Goal: Entertainment & Leisure: Consume media (video, audio)

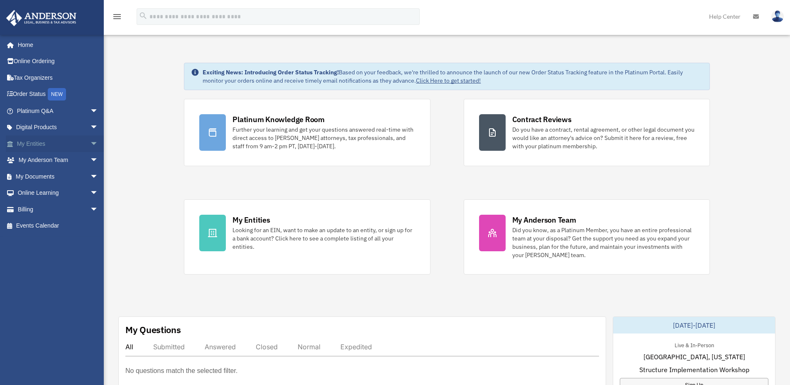
click at [41, 142] on link "My Entities arrow_drop_down" at bounding box center [58, 143] width 105 height 17
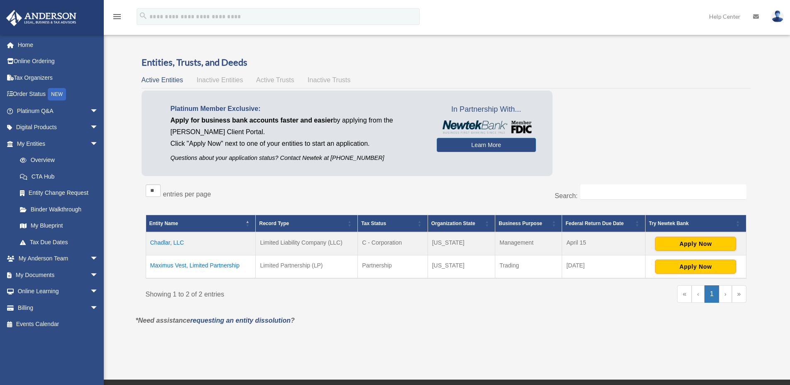
click at [172, 243] on td "Chadlar, LLC" at bounding box center [201, 243] width 110 height 23
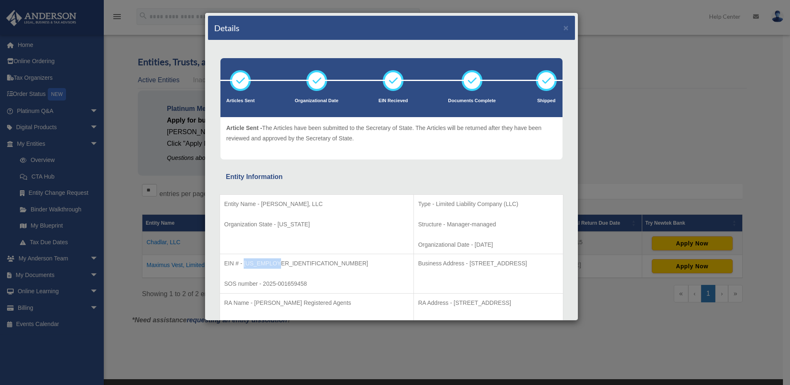
drag, startPoint x: 280, startPoint y: 266, endPoint x: 245, endPoint y: 264, distance: 35.3
click at [245, 264] on p "EIN # - [US_EMPLOYER_IDENTIFICATION_NUMBER]" at bounding box center [316, 263] width 185 height 10
copy p "[US_EMPLOYER_IDENTIFICATION_NUMBER]"
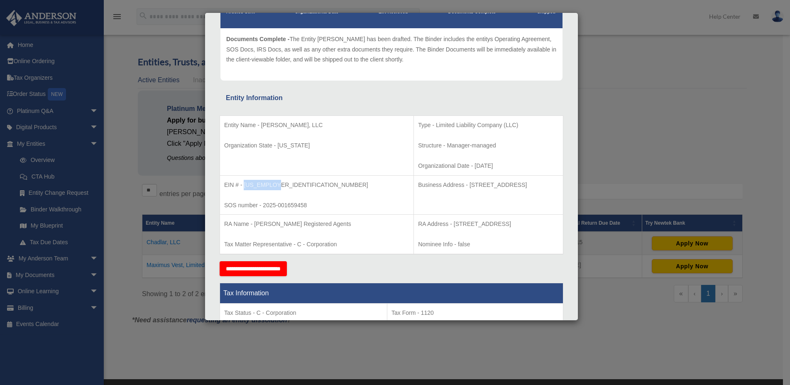
scroll to position [106, 0]
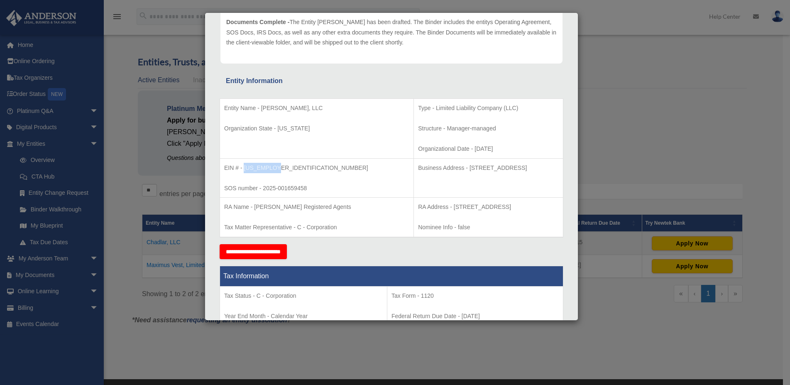
click at [617, 122] on div "Details × Articles Sent Organizational Date" at bounding box center [395, 192] width 790 height 385
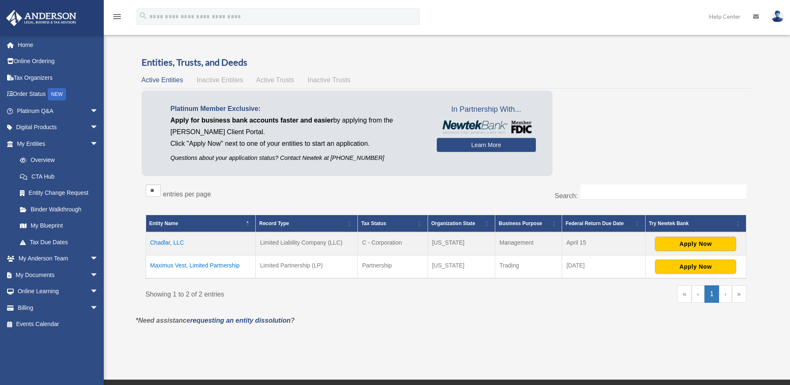
click at [221, 267] on td "Maximus Vest, Limited Partnership" at bounding box center [201, 266] width 110 height 23
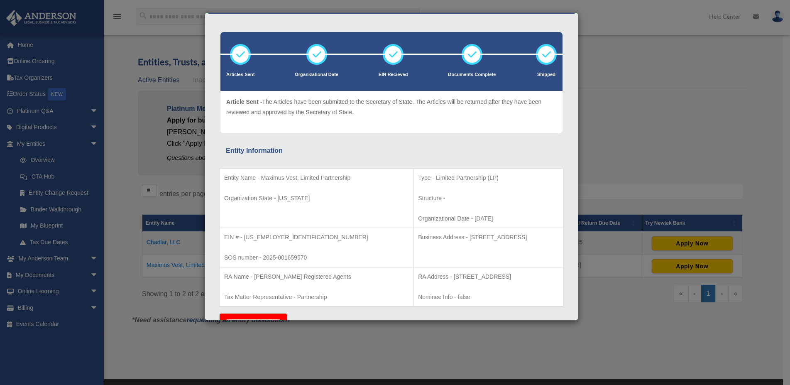
scroll to position [0, 0]
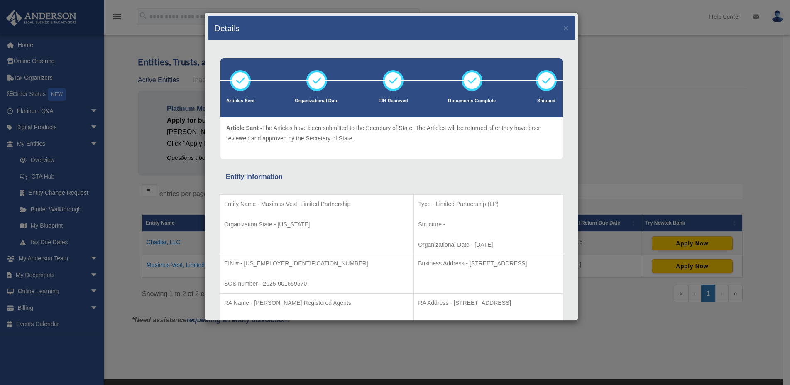
click at [605, 100] on div "Details × Articles Sent Organizational Date" at bounding box center [395, 192] width 790 height 385
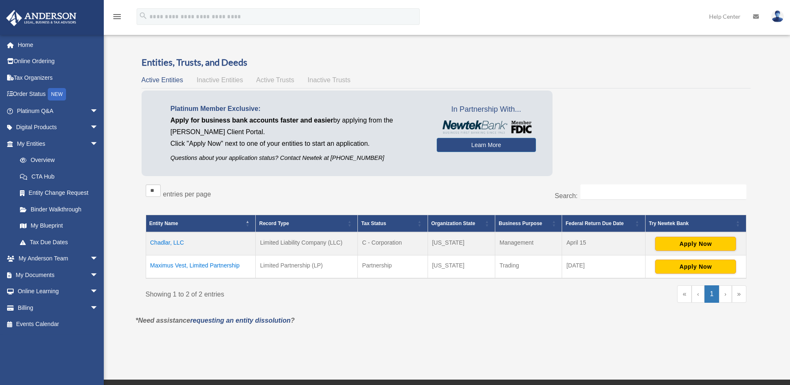
click at [169, 244] on td "Chadlar, LLC" at bounding box center [201, 243] width 110 height 23
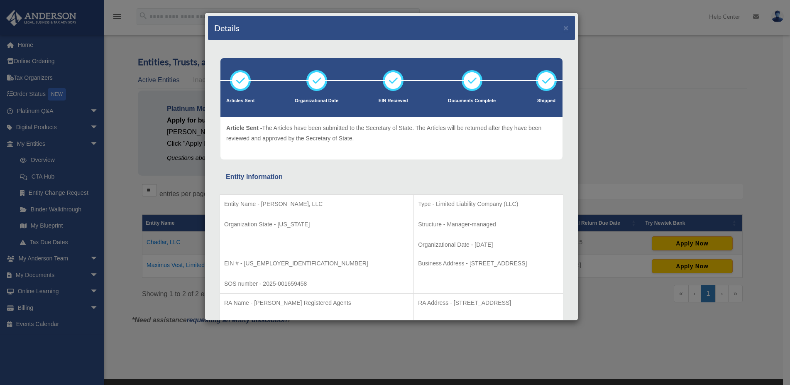
click at [598, 54] on div "Details × Articles Sent Organizational Date" at bounding box center [395, 192] width 790 height 385
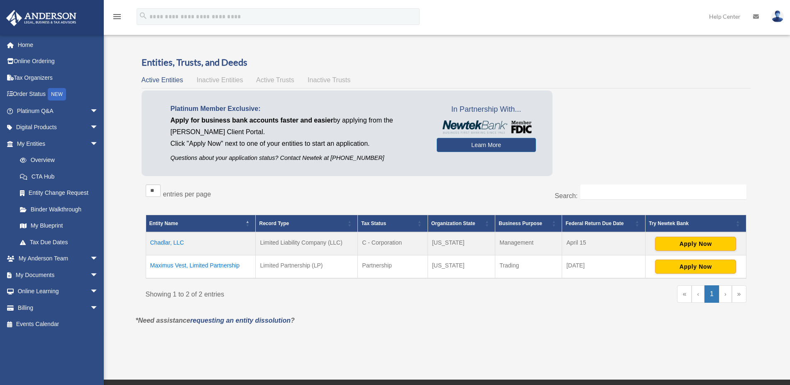
click at [218, 263] on td "Maximus Vest, Limited Partnership" at bounding box center [201, 266] width 110 height 23
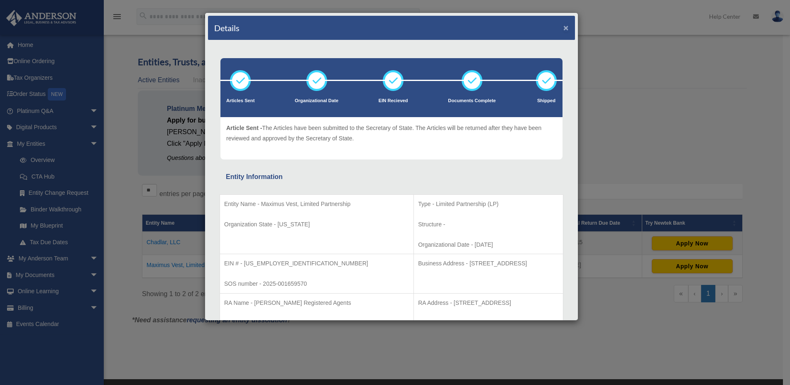
click at [563, 30] on button "×" at bounding box center [565, 27] width 5 height 9
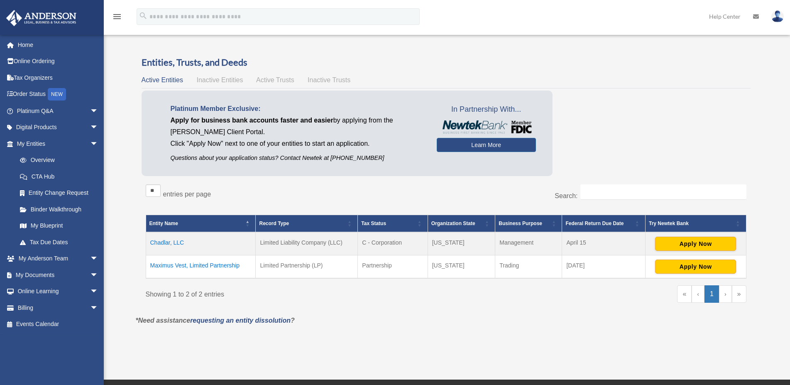
click at [218, 266] on td "Maximus Vest, Limited Partnership" at bounding box center [201, 266] width 110 height 23
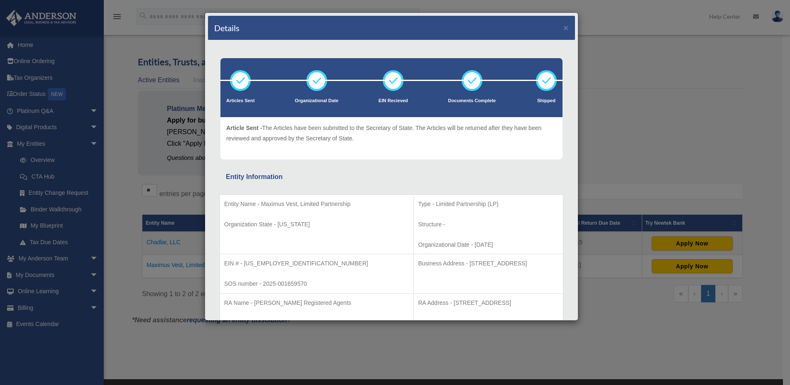
click at [613, 93] on div "Details × Articles Sent Organizational Date" at bounding box center [395, 192] width 790 height 385
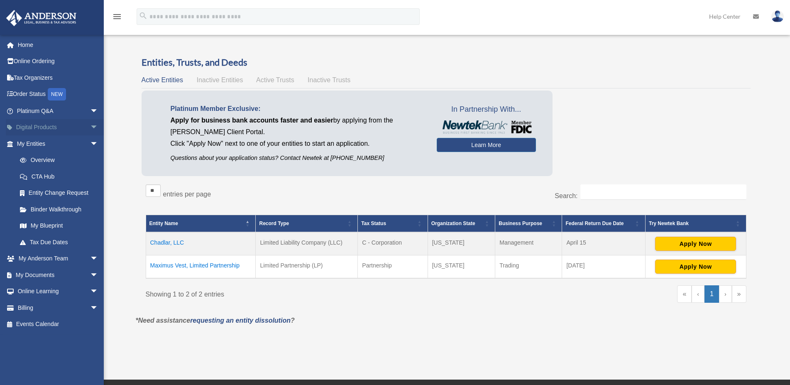
click at [48, 127] on link "Digital Products arrow_drop_down" at bounding box center [58, 127] width 105 height 17
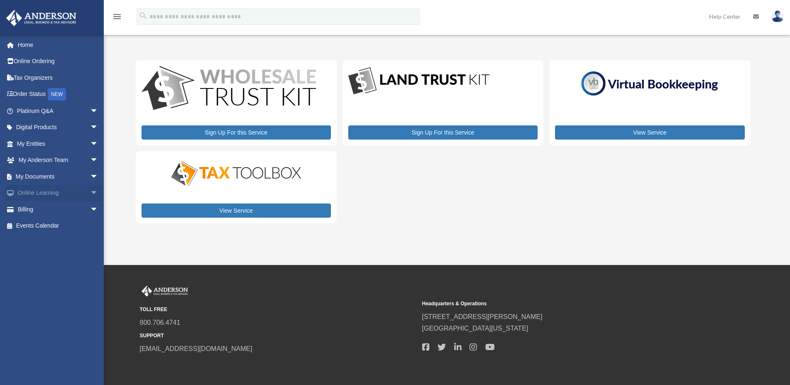
click at [63, 195] on link "Online Learning arrow_drop_down" at bounding box center [58, 193] width 105 height 17
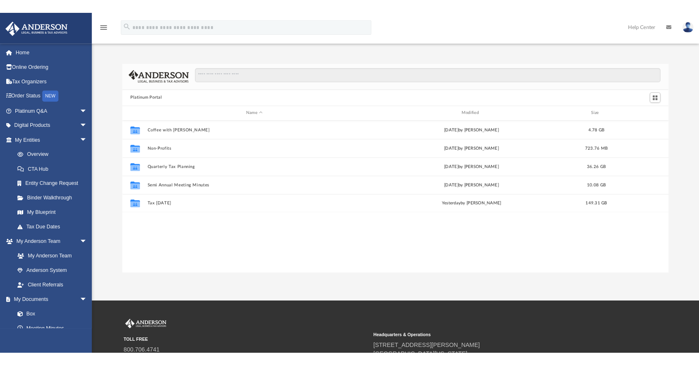
scroll to position [181, 610]
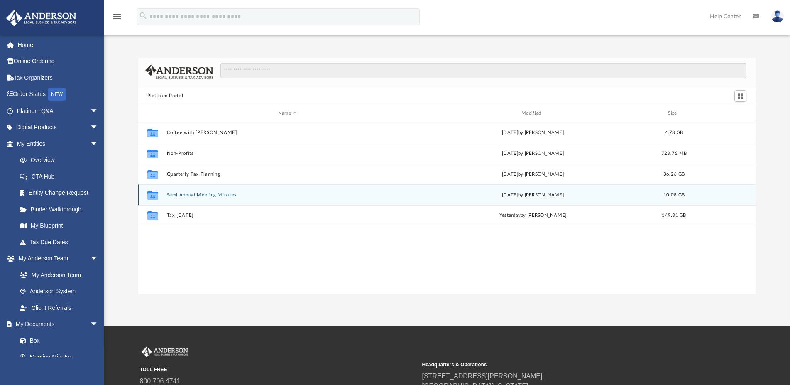
click at [196, 203] on div "Collaborated Folder Semi Annual Meeting Minutes Fri Apr 18 2025 by Matthew Moor…" at bounding box center [446, 194] width 617 height 21
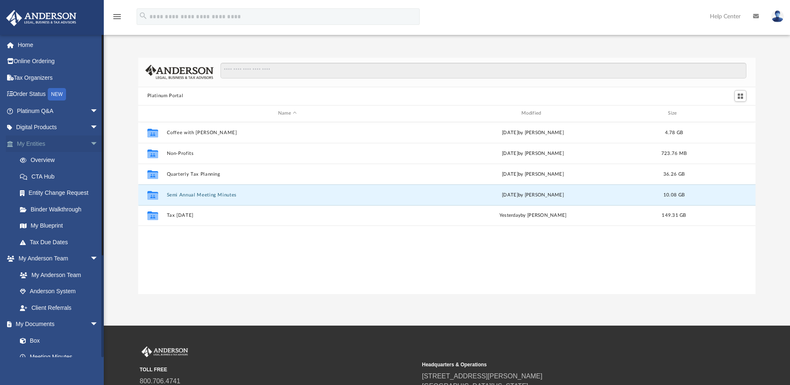
click at [90, 141] on span "arrow_drop_down" at bounding box center [98, 143] width 17 height 17
click at [90, 159] on span "arrow_drop_down" at bounding box center [98, 160] width 17 height 17
click at [90, 176] on span "arrow_drop_down" at bounding box center [98, 176] width 17 height 17
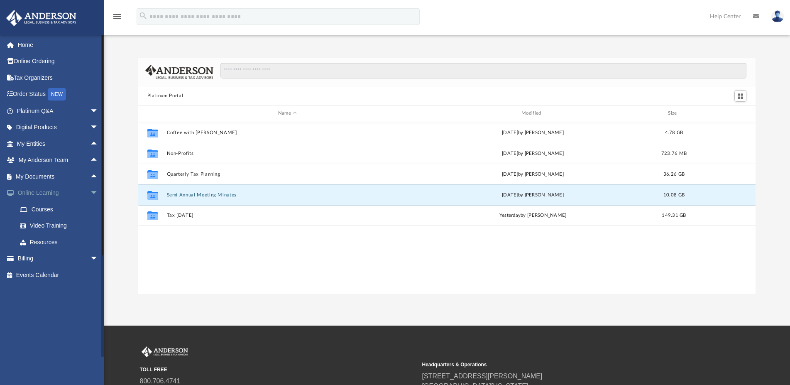
click at [90, 193] on span "arrow_drop_down" at bounding box center [98, 193] width 17 height 17
click at [90, 194] on span "arrow_drop_up" at bounding box center [98, 193] width 17 height 17
click at [56, 222] on link "Video Training" at bounding box center [61, 225] width 99 height 17
click at [232, 288] on div "Collaborated Folder Coffee with Carl Wed Aug 16 2023 by Matthew Moore 4.78 GB C…" at bounding box center [446, 208] width 617 height 172
click at [204, 195] on button "Semi Annual Meeting Minutes" at bounding box center [286, 194] width 241 height 5
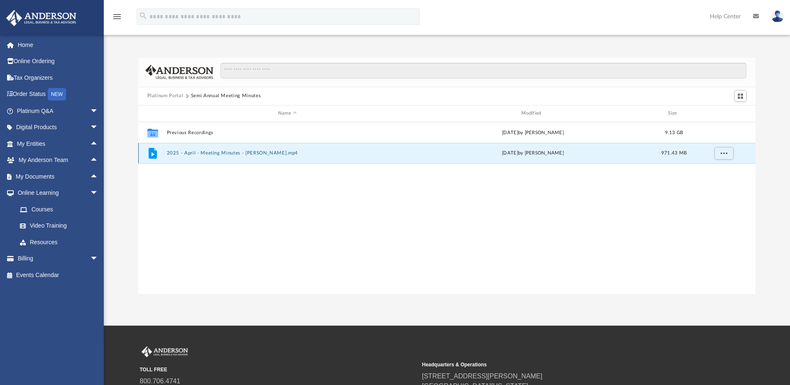
click at [202, 156] on button "2025 - April - Meeting Minutes - EJ McCaffrey.mp4" at bounding box center [286, 152] width 241 height 5
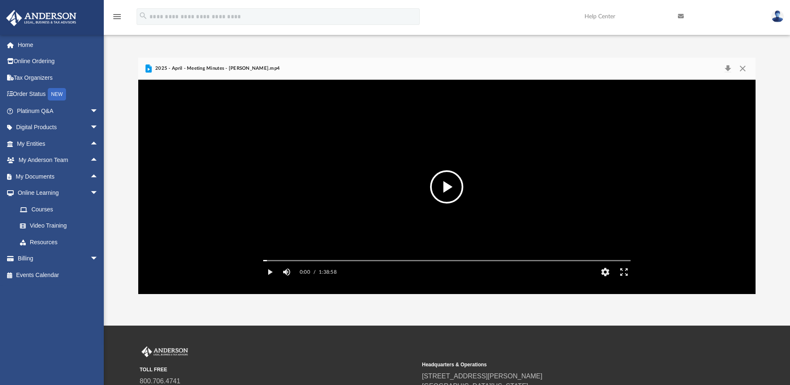
click at [449, 186] on button "File preview" at bounding box center [446, 186] width 33 height 33
click at [609, 280] on button "HD" at bounding box center [604, 271] width 19 height 17
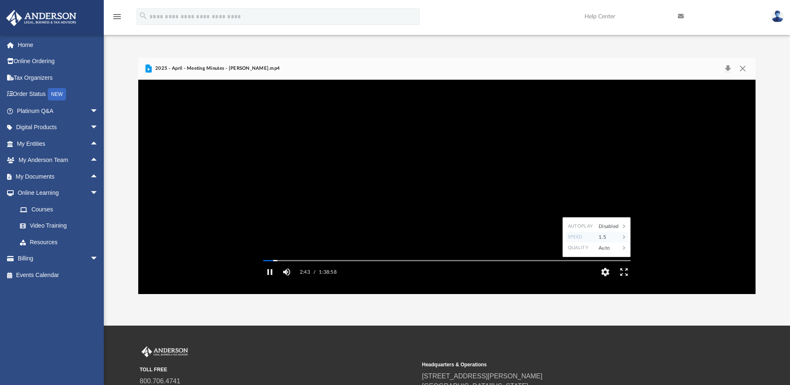
click at [605, 242] on div "1.5" at bounding box center [607, 237] width 26 height 11
click at [607, 253] on div "2.0" at bounding box center [615, 247] width 23 height 11
click at [639, 314] on div "App jrom@msn.com Sign Out jrom@msn.com Home Online Ordering Tax Organizers Orde…" at bounding box center [395, 162] width 790 height 325
click at [268, 280] on button "Pause" at bounding box center [270, 271] width 19 height 17
